Goal: Use online tool/utility: Utilize a website feature to perform a specific function

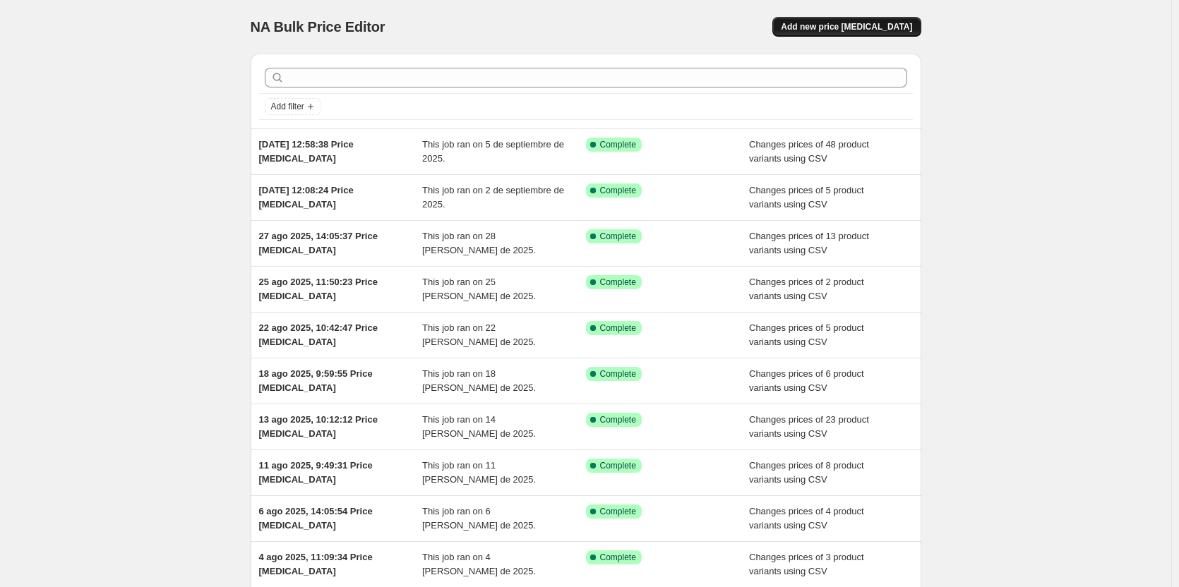
click at [829, 28] on span "Add new price [MEDICAL_DATA]" at bounding box center [846, 26] width 131 height 11
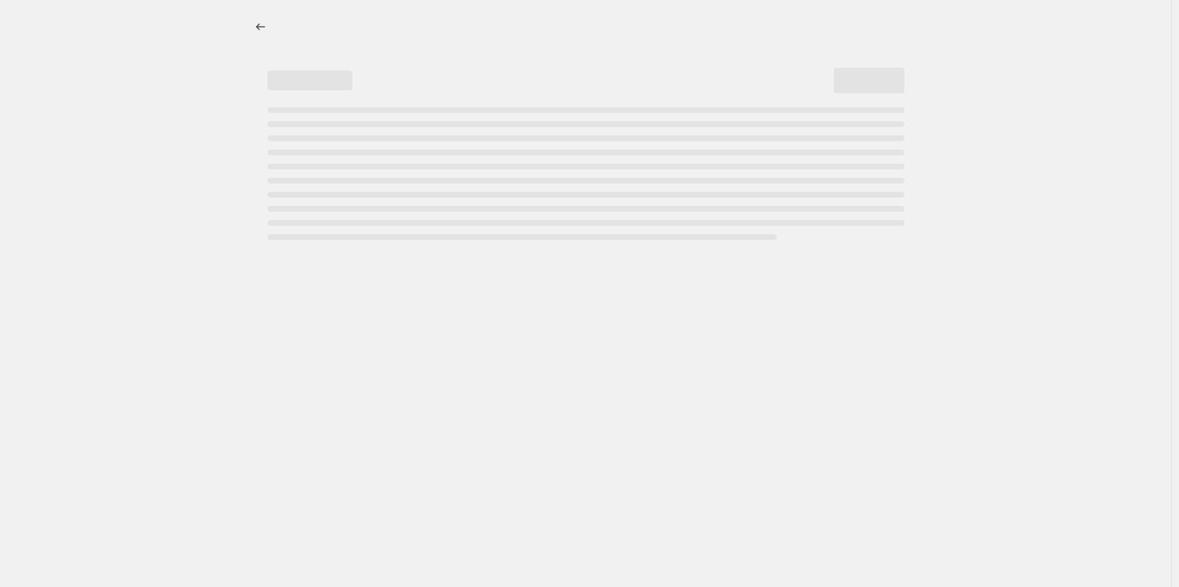
select select "percentage"
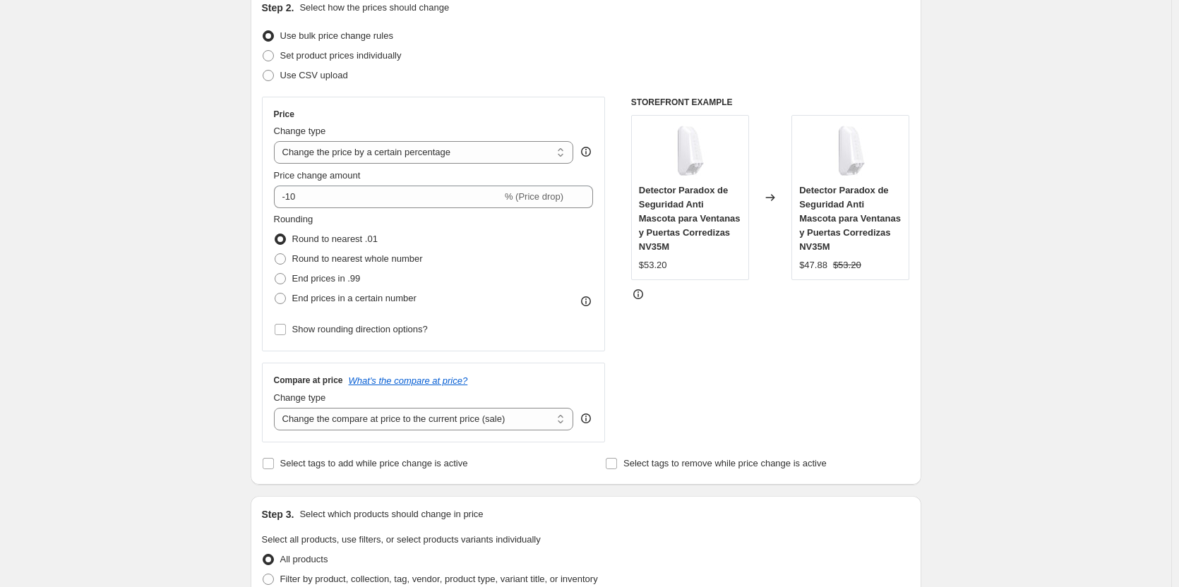
scroll to position [235, 0]
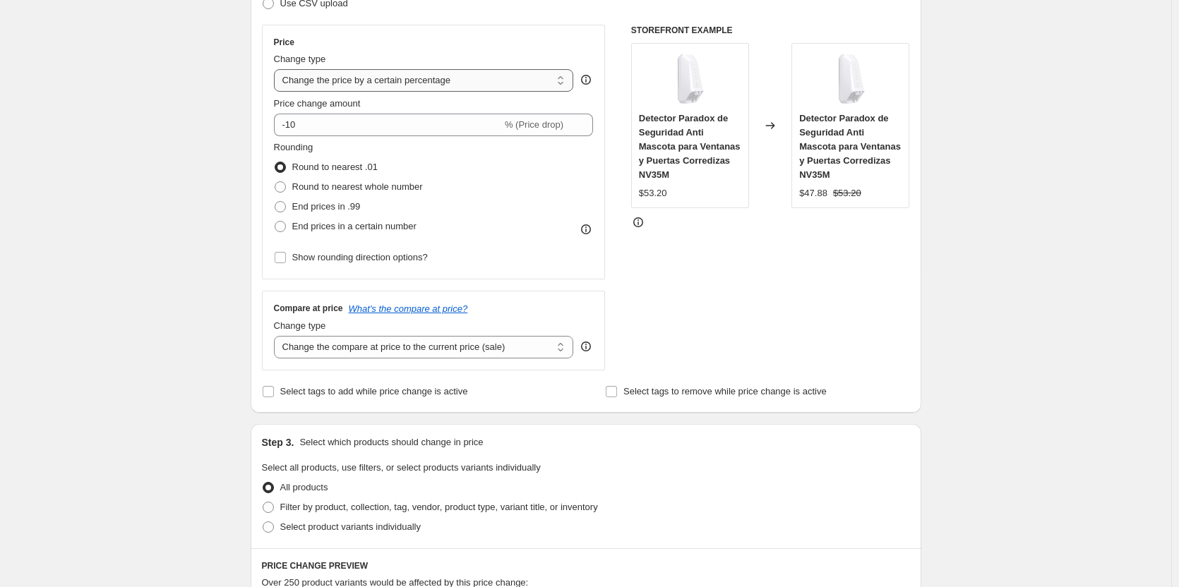
click at [397, 82] on select "Change the price to a certain amount Change the price by a certain amount Chang…" at bounding box center [424, 80] width 300 height 23
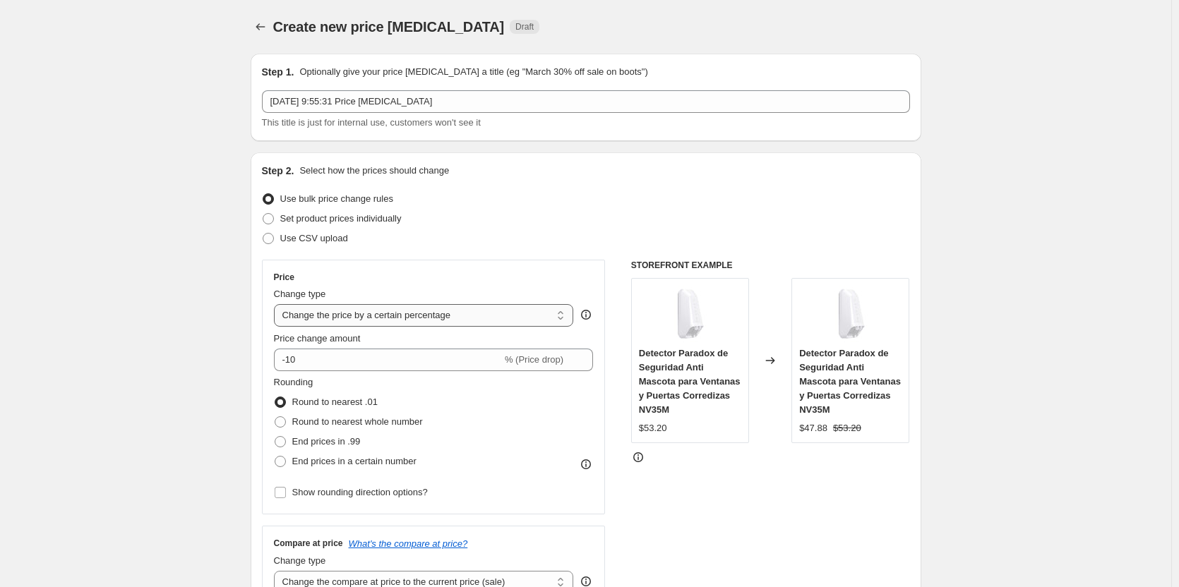
click at [497, 316] on select "Change the price to a certain amount Change the price by a certain amount Chang…" at bounding box center [424, 315] width 300 height 23
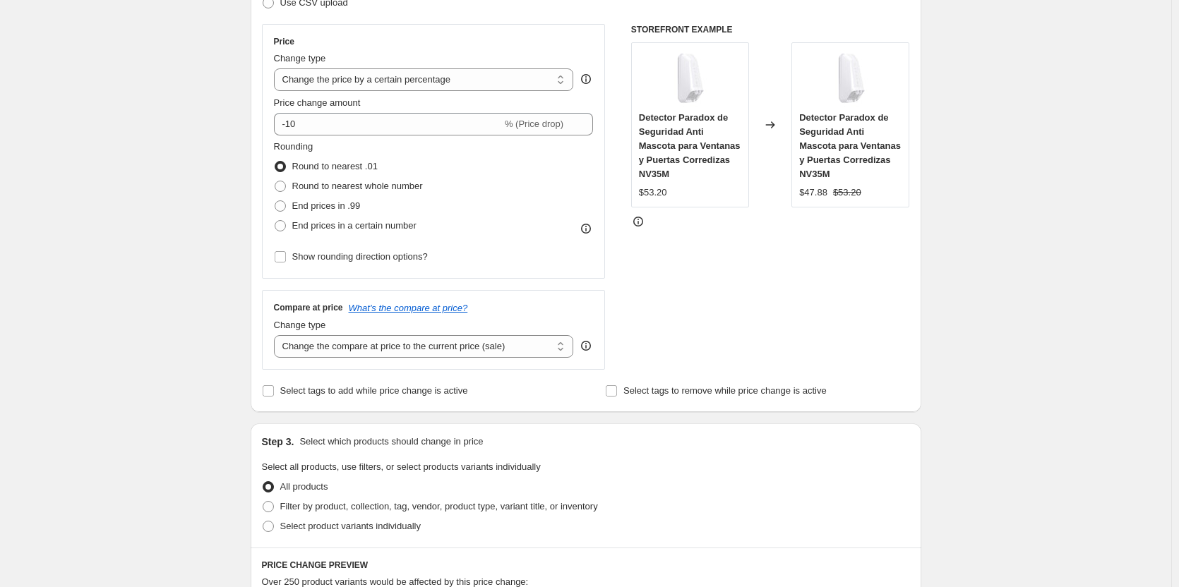
scroll to position [235, 0]
click at [298, 353] on select "Change the compare at price to the current price (sale) Change the compare at p…" at bounding box center [424, 347] width 300 height 23
click at [205, 348] on div "Create new price [MEDICAL_DATA]. This page is ready Create new price [MEDICAL_D…" at bounding box center [585, 482] width 1171 height 1434
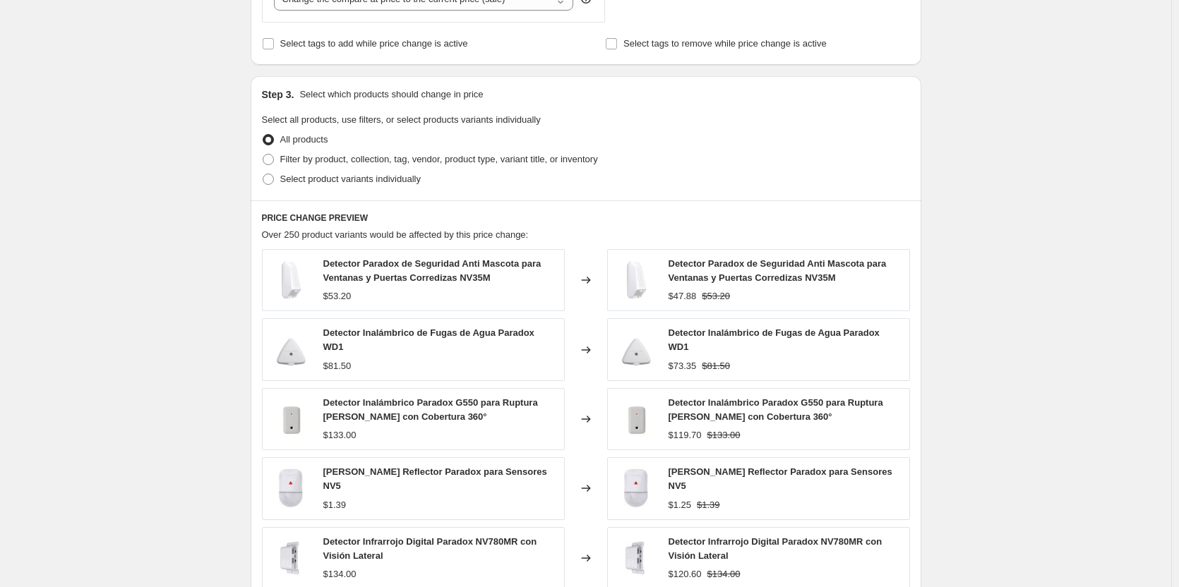
scroll to position [367, 0]
